Goal: Check status: Check status

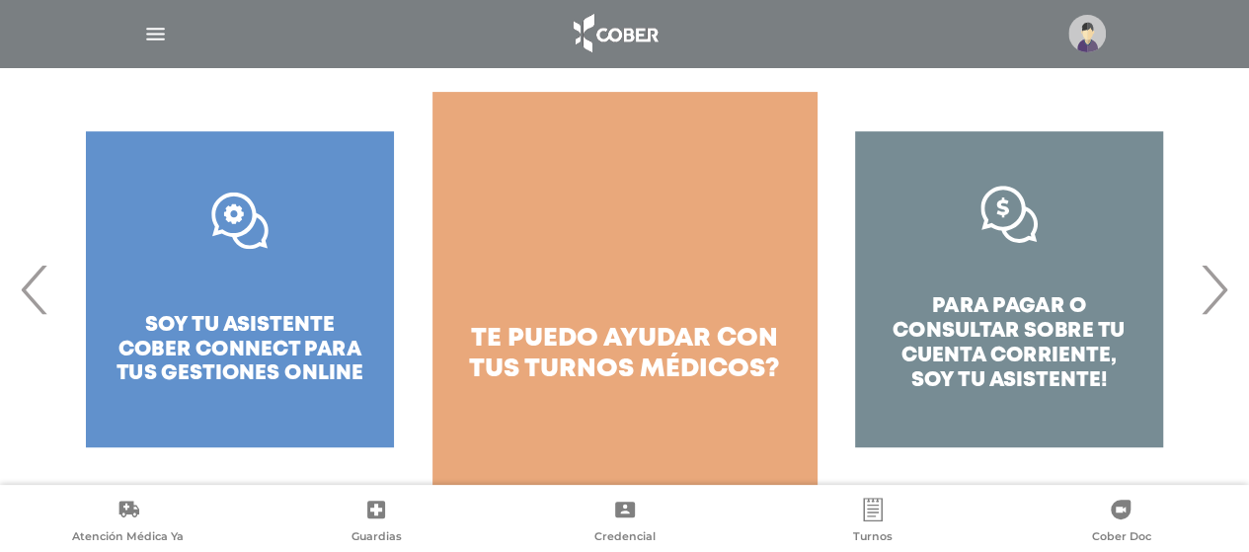
scroll to position [334, 0]
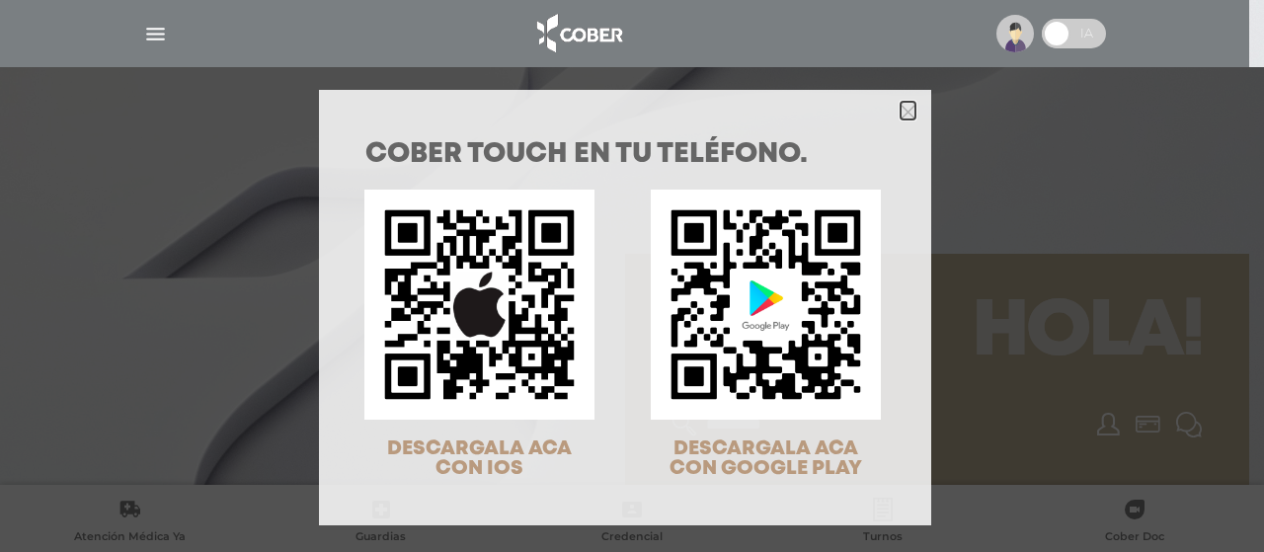
click at [900, 114] on icon "Close" at bounding box center [907, 112] width 15 height 15
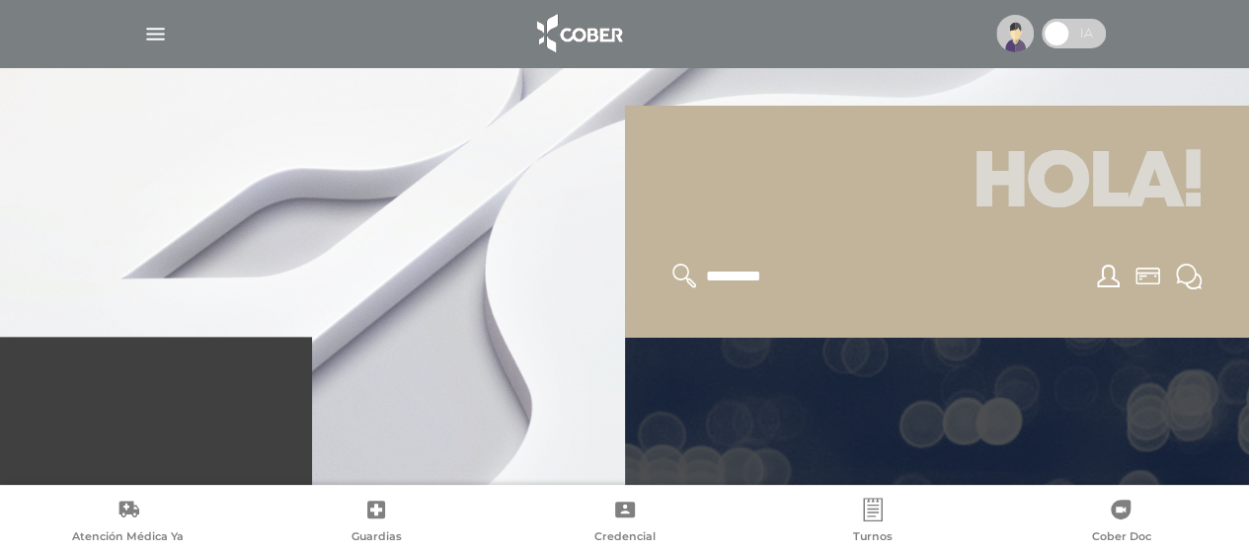
scroll to position [296, 0]
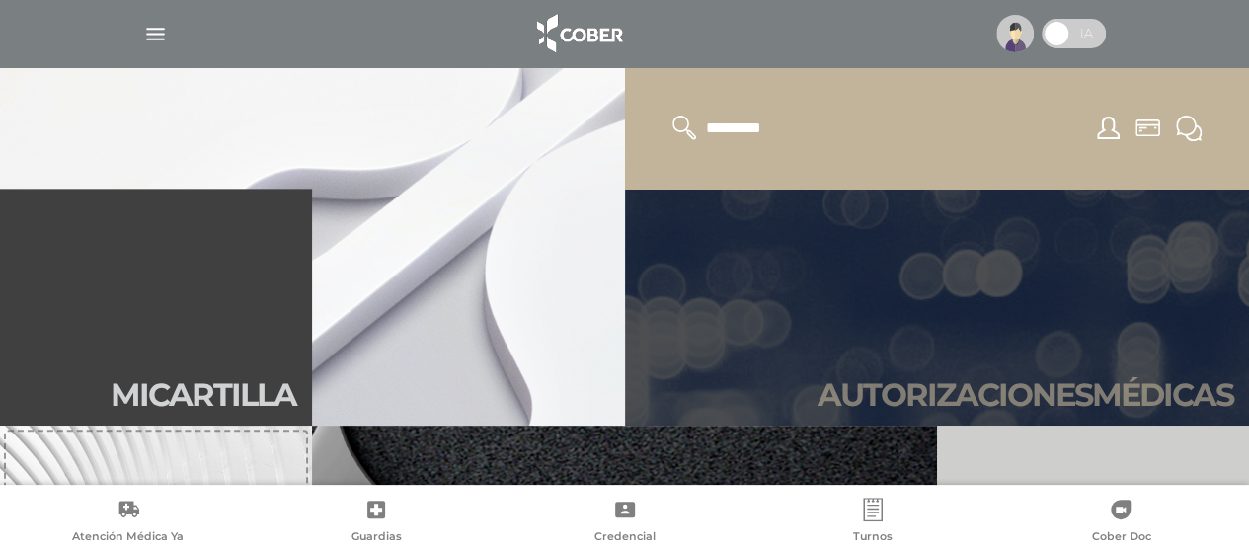
click at [1222, 390] on h2 "Autori zaciones médicas" at bounding box center [1025, 395] width 416 height 38
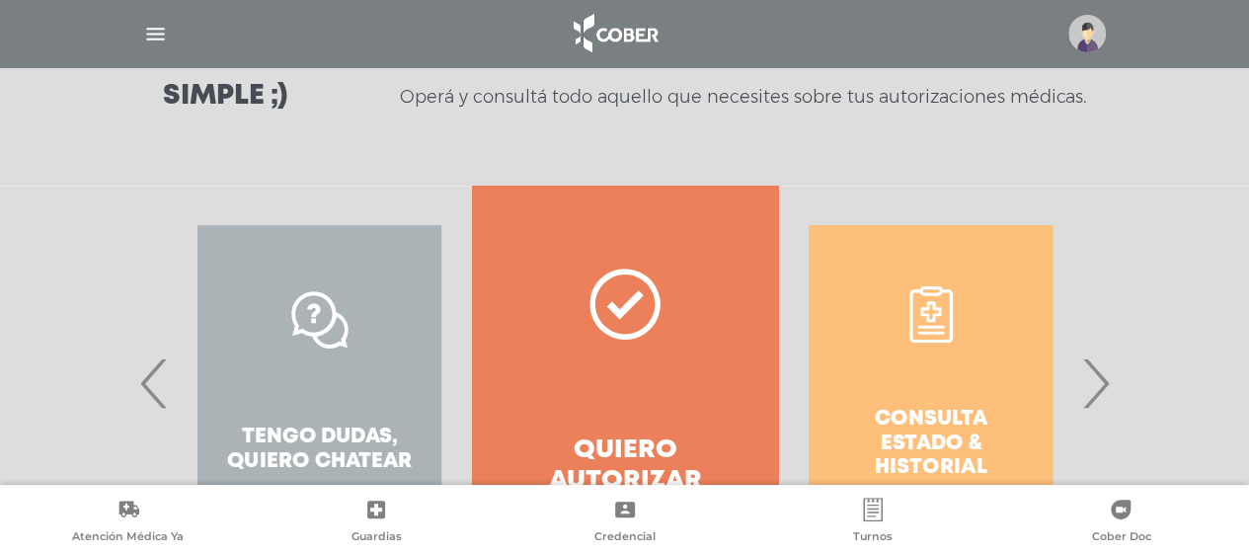
scroll to position [395, 0]
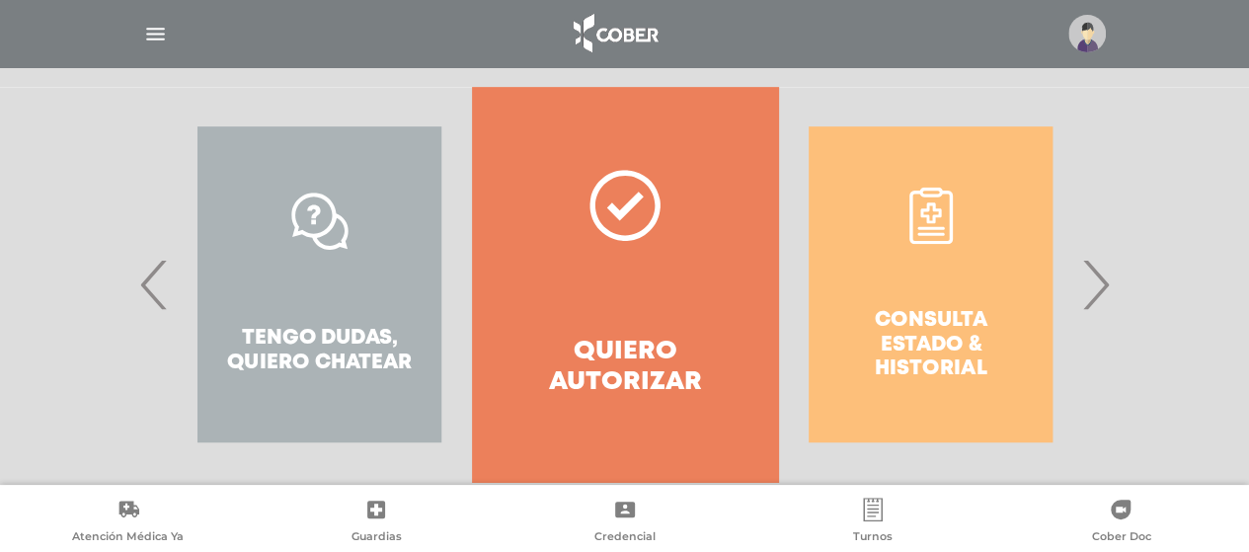
click at [902, 301] on div "Consulta estado & historial" at bounding box center [930, 284] width 305 height 395
click at [1104, 274] on span "›" at bounding box center [1095, 284] width 38 height 107
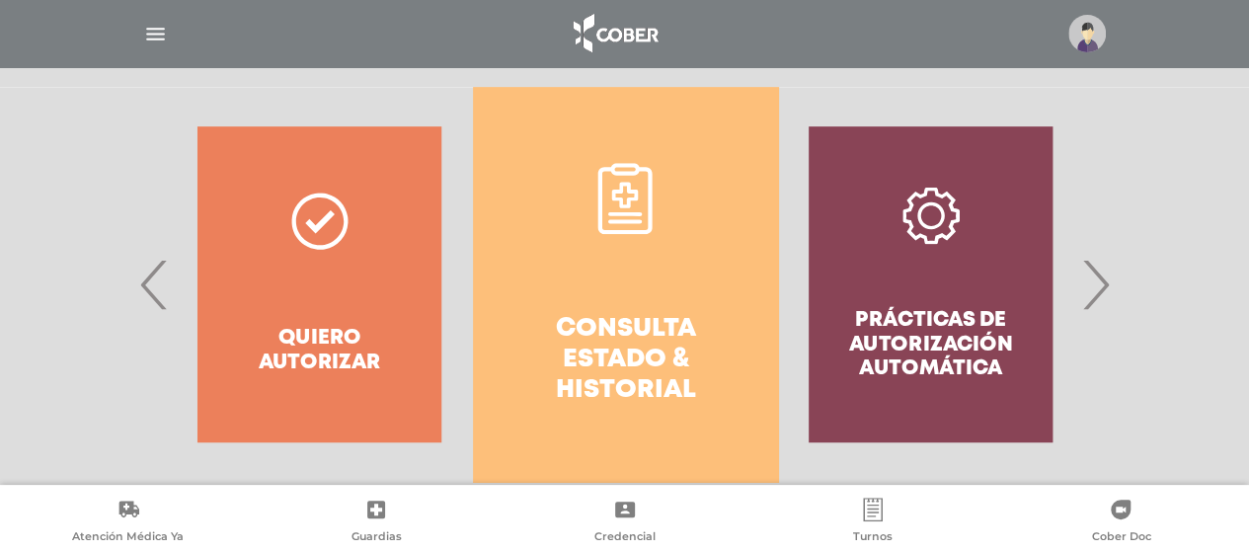
click at [594, 212] on icon at bounding box center [624, 198] width 71 height 71
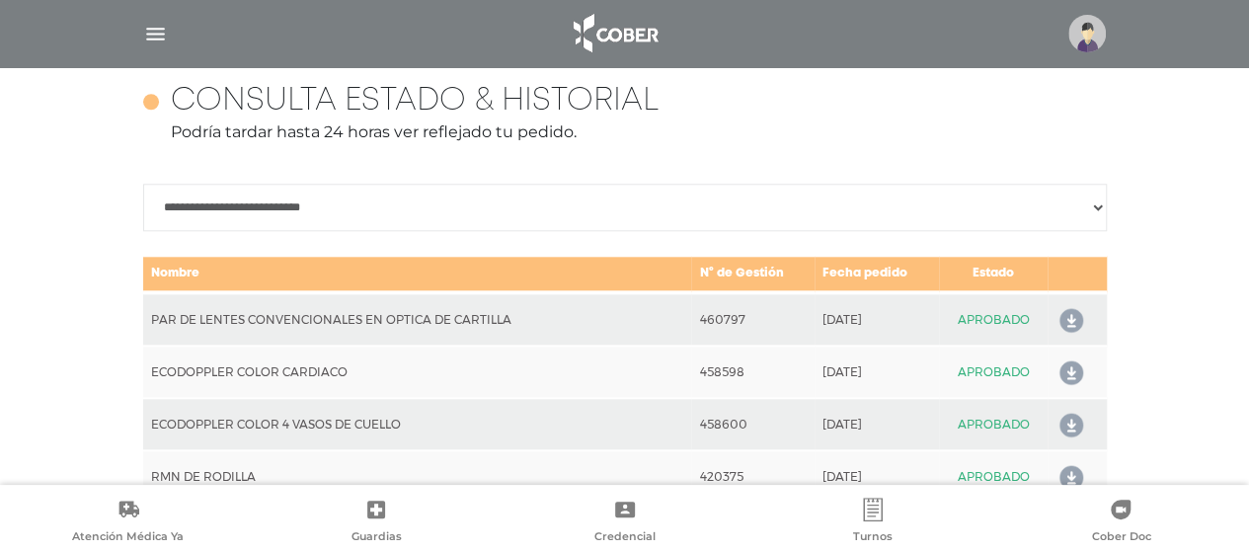
scroll to position [975, 0]
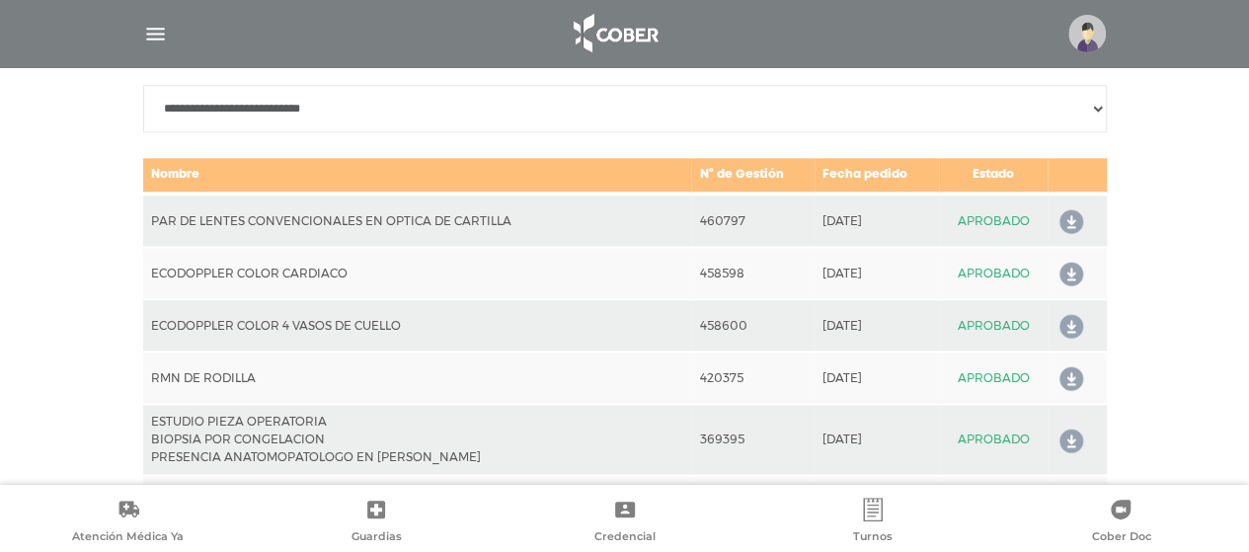
click at [1067, 322] on icon at bounding box center [1067, 327] width 32 height 32
click at [1067, 270] on icon at bounding box center [1067, 275] width 32 height 32
click at [1074, 322] on icon at bounding box center [1067, 327] width 32 height 32
